Goal: Information Seeking & Learning: Learn about a topic

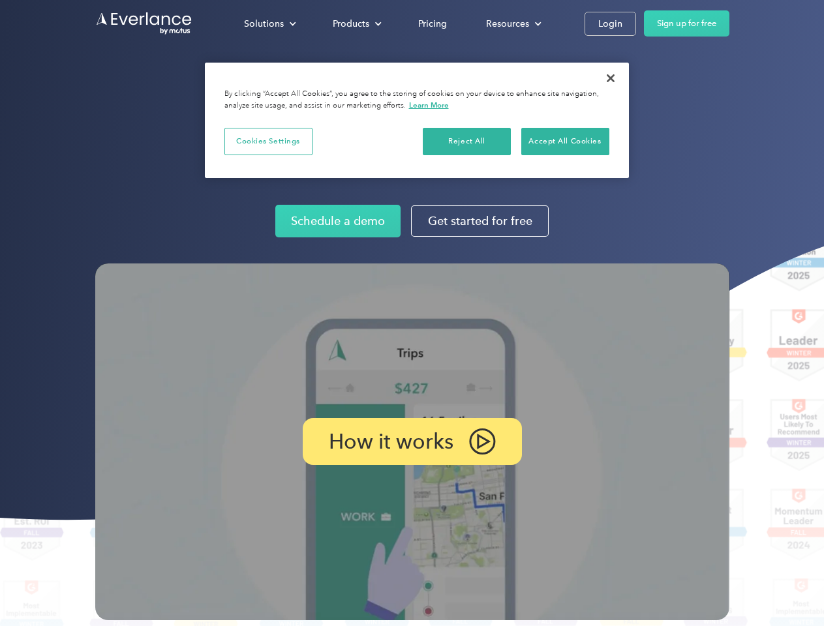
click at [411, 313] on img at bounding box center [412, 441] width 634 height 357
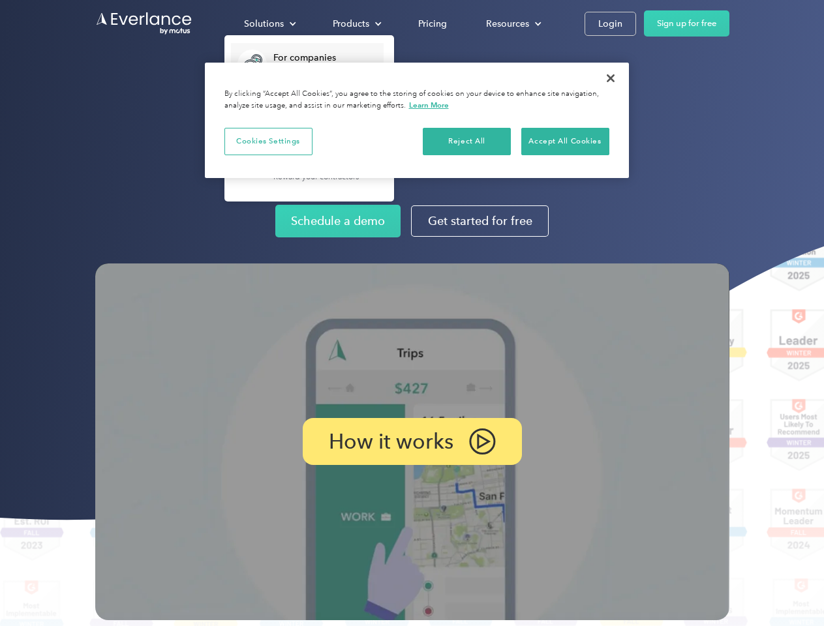
click at [269, 23] on div "Solutions" at bounding box center [264, 24] width 40 height 16
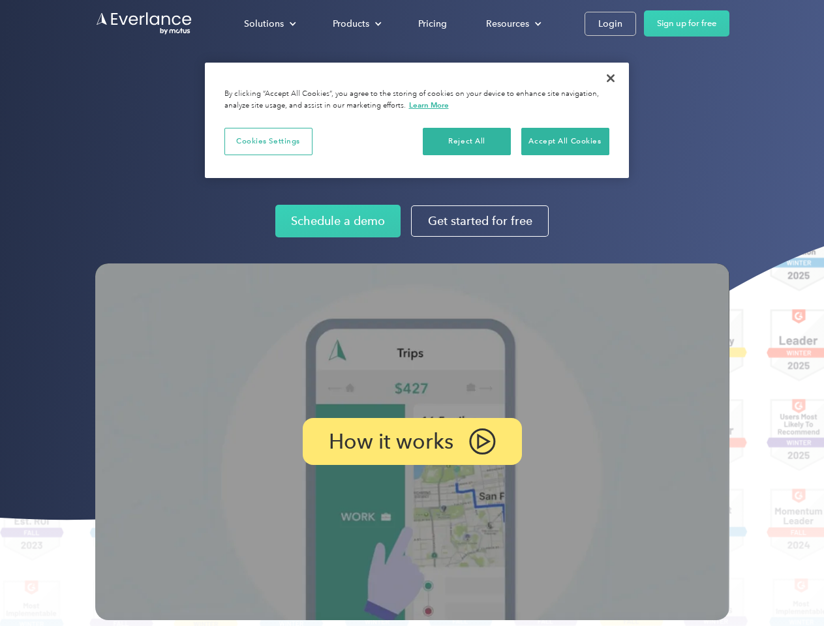
click at [355, 23] on div "Products" at bounding box center [351, 24] width 37 height 16
click at [512, 23] on div "Resources" at bounding box center [507, 24] width 43 height 16
click at [411, 441] on p "How it works" at bounding box center [391, 442] width 125 height 16
click at [268, 141] on button "Cookies Settings" at bounding box center [268, 141] width 88 height 27
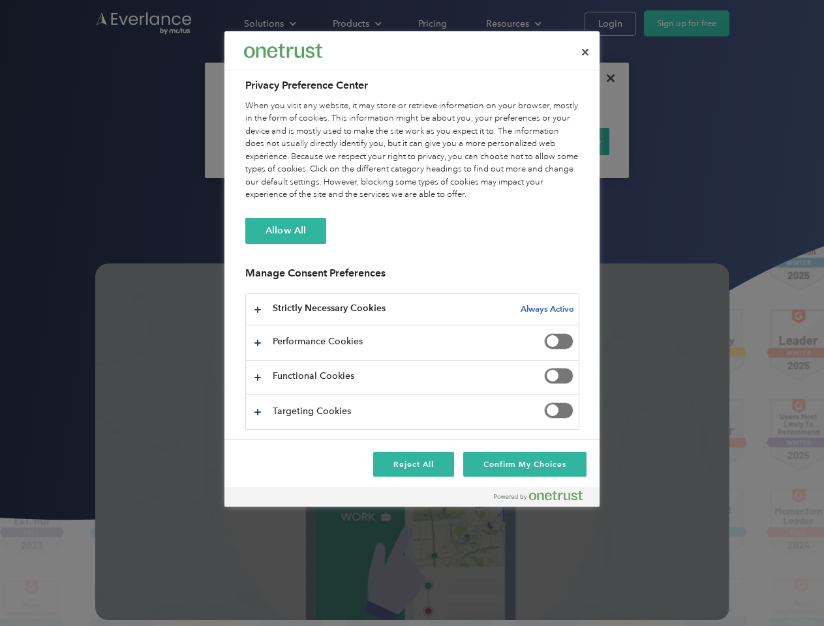
click at [467, 141] on div "When you visit any website, it may store or retrieve information on your browse…" at bounding box center [412, 151] width 334 height 102
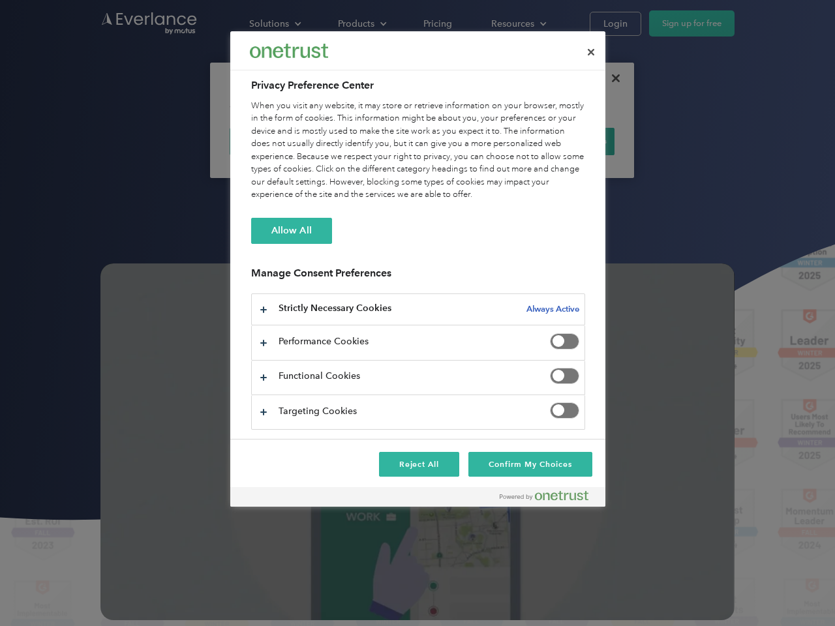
click at [565, 141] on div "When you visit any website, it may store or retrieve information on your browse…" at bounding box center [418, 151] width 334 height 102
click at [610, 78] on div at bounding box center [417, 313] width 835 height 626
